Goal: Find specific page/section: Find specific page/section

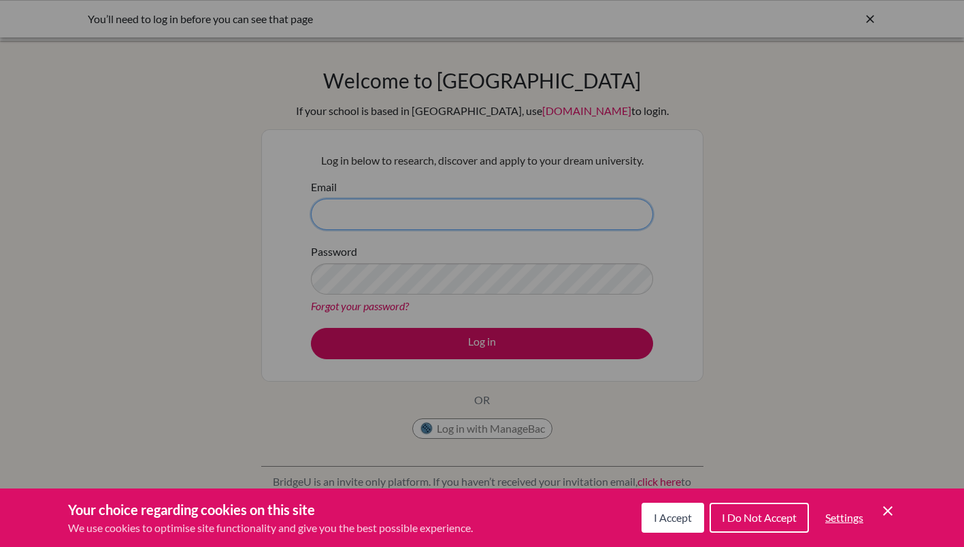
type input "andrewthom@jess.sch.ae"
click at [464, 347] on div "Cookie Preferences" at bounding box center [482, 273] width 964 height 547
click at [680, 510] on button "I Accept" at bounding box center [673, 518] width 63 height 30
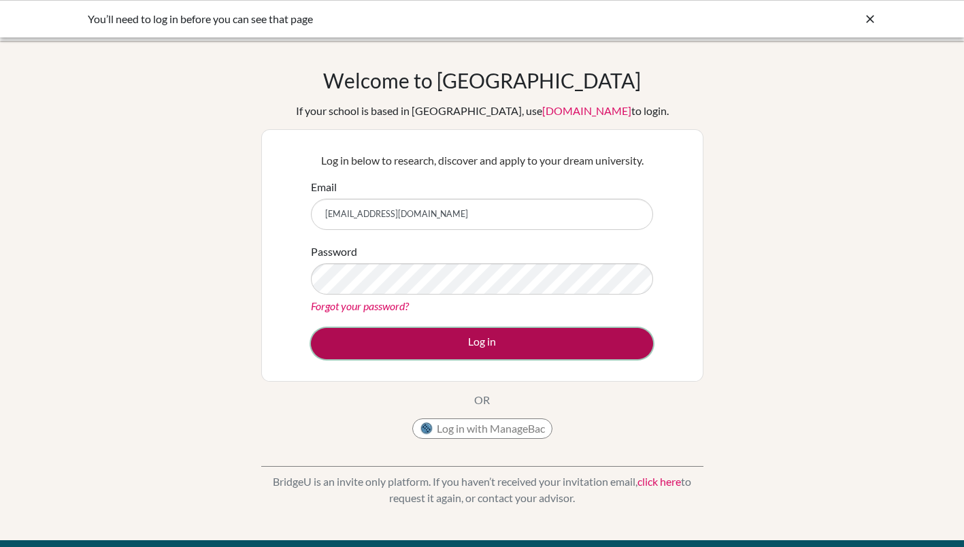
click at [497, 346] on button "Log in" at bounding box center [482, 343] width 342 height 31
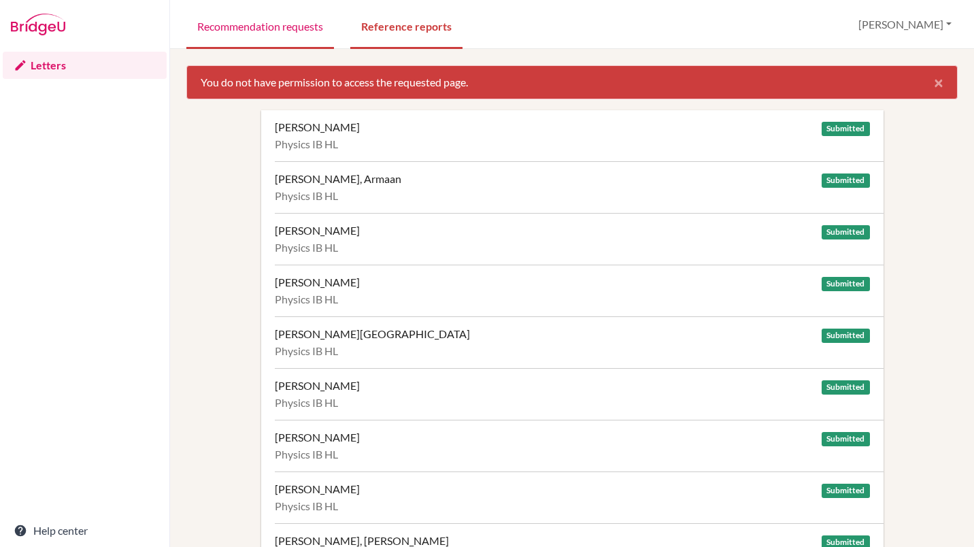
click at [239, 27] on link "Recommendation requests" at bounding box center [260, 25] width 148 height 47
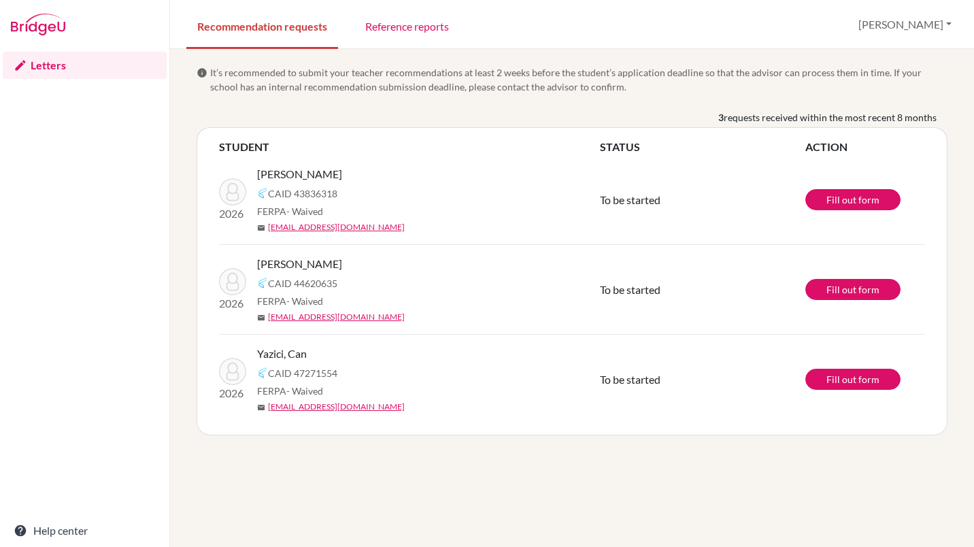
drag, startPoint x: 698, startPoint y: 485, endPoint x: 580, endPoint y: 404, distance: 141.9
click at [698, 485] on div "info It’s recommended to submit your teacher recommendations at least 2 weeks b…" at bounding box center [572, 298] width 804 height 498
